Goal: Task Accomplishment & Management: Use online tool/utility

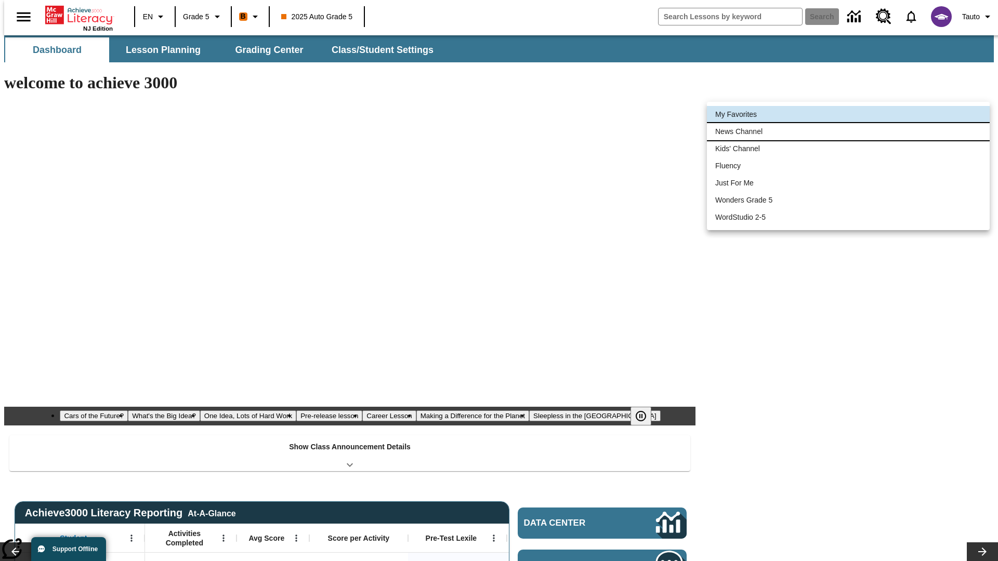
click at [848, 131] on li "News Channel" at bounding box center [848, 131] width 283 height 17
type input "120"
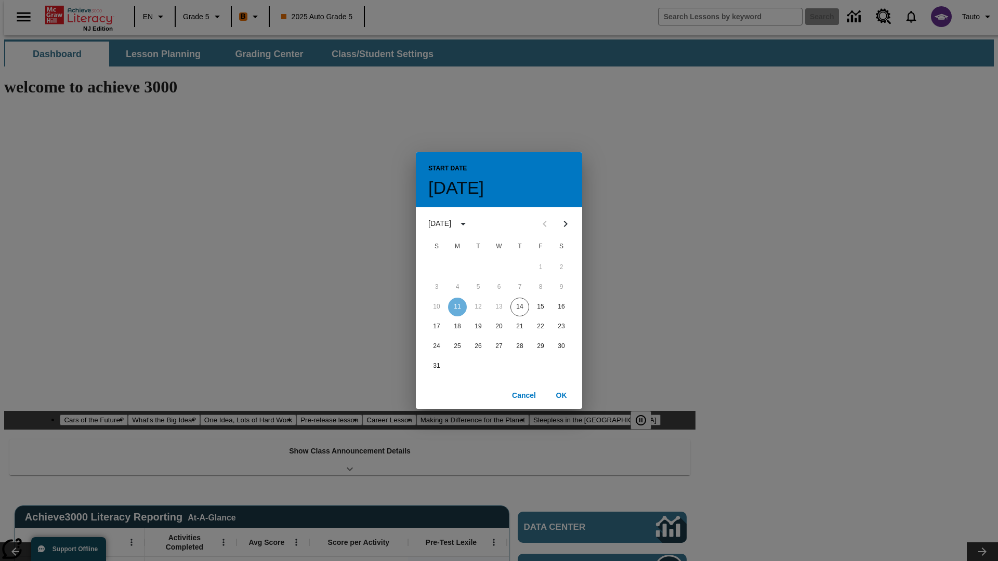
scroll to position [0, 0]
click at [520, 307] on button "14" at bounding box center [519, 307] width 19 height 19
click at [561, 395] on button "OK" at bounding box center [561, 395] width 33 height 19
